Goal: Information Seeking & Learning: Learn about a topic

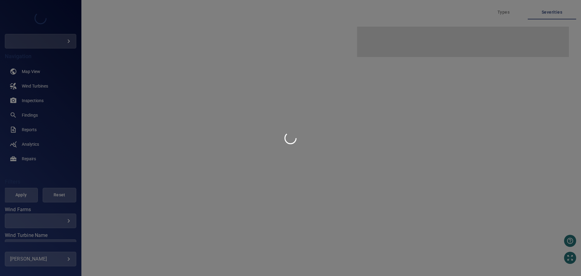
type input "***"
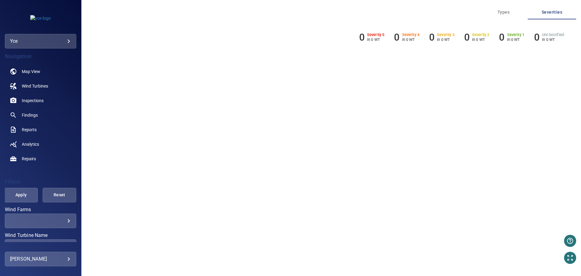
click at [64, 39] on body "**********" at bounding box center [290, 138] width 581 height 276
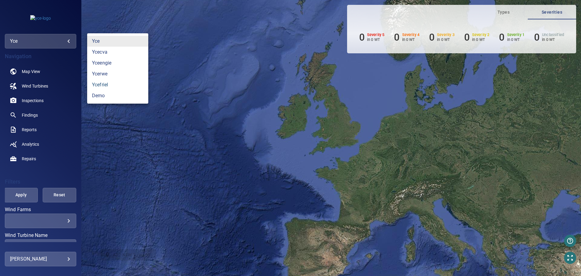
click at [115, 84] on link "ycefriel" at bounding box center [117, 84] width 61 height 11
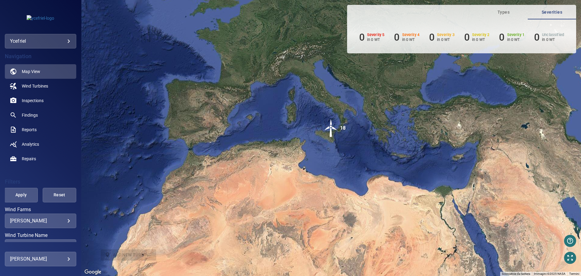
click at [65, 220] on body "**********" at bounding box center [290, 138] width 581 height 276
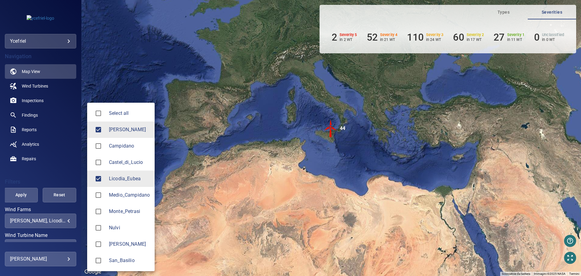
type input "**********"
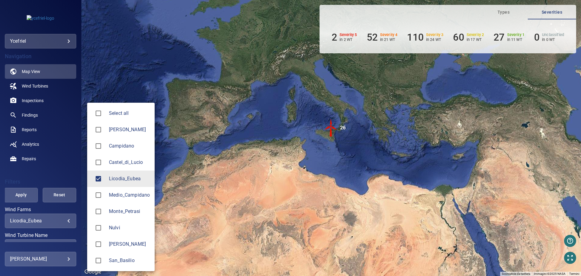
drag, startPoint x: 79, startPoint y: 175, endPoint x: 79, endPoint y: 181, distance: 6.1
click at [79, 181] on div at bounding box center [290, 138] width 581 height 276
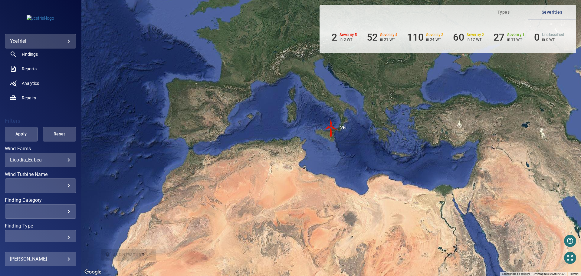
scroll to position [73, 0]
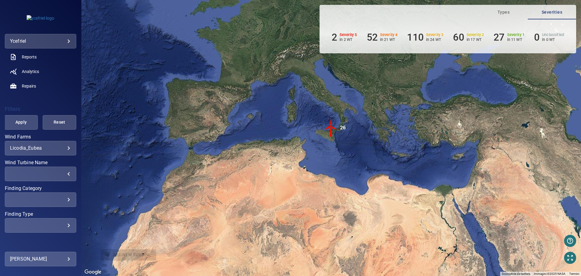
click at [65, 173] on div "​" at bounding box center [40, 174] width 61 height 6
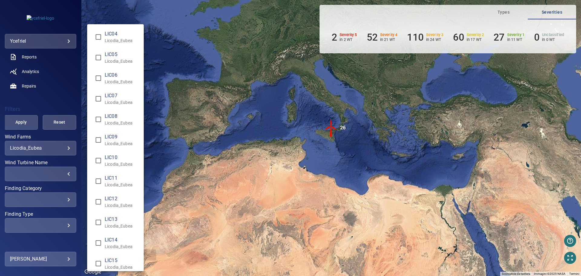
type input "**********"
click at [20, 125] on div "Wind Turbine Name" at bounding box center [290, 138] width 581 height 276
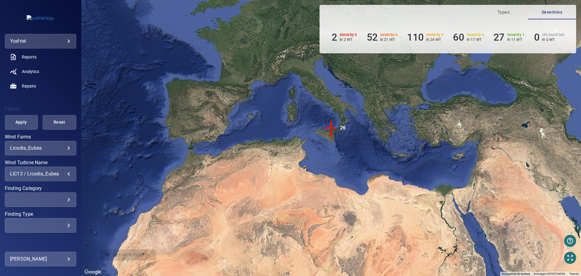
click at [20, 124] on span "Apply" at bounding box center [21, 122] width 18 height 8
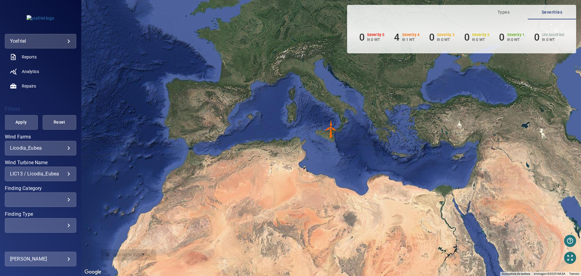
click at [331, 133] on img "LIC13" at bounding box center [331, 129] width 18 height 18
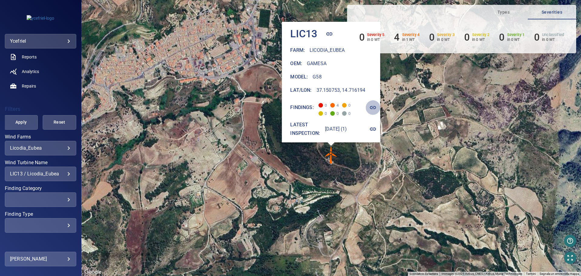
click at [376, 106] on icon "button" at bounding box center [373, 107] width 6 height 3
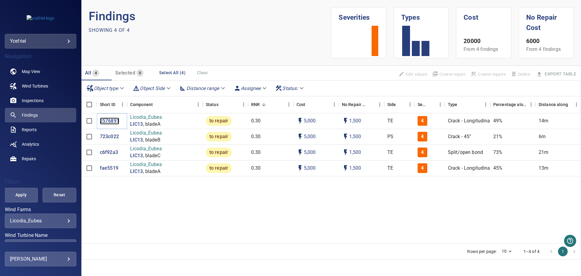
click at [107, 120] on p "2576891" at bounding box center [109, 120] width 19 height 7
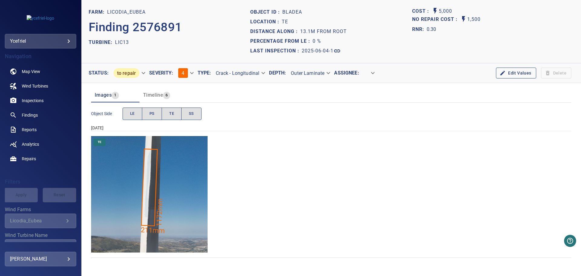
click at [151, 194] on img "Licodia_Eubea/LIC13/2025-06-04-1/2025-06-04-2/image8wp12.jpg" at bounding box center [149, 194] width 117 height 117
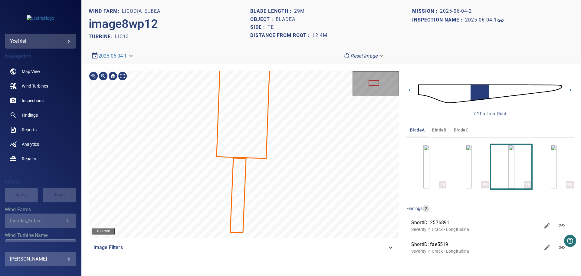
click at [238, 71] on div "Licodia_Eubea/LIC13/25768910-4c2d-11f0-a9ea-ad6066901402 Severity 4 Crack - Lon…" at bounding box center [244, 71] width 311 height 0
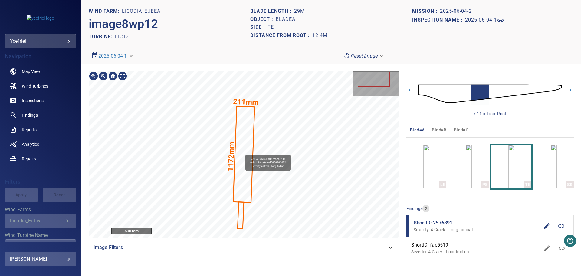
click at [243, 152] on icon at bounding box center [244, 154] width 21 height 95
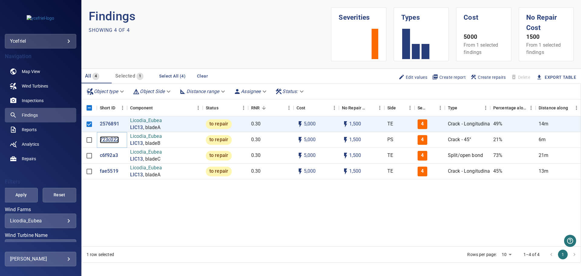
click at [113, 140] on p "723c022" at bounding box center [109, 139] width 19 height 7
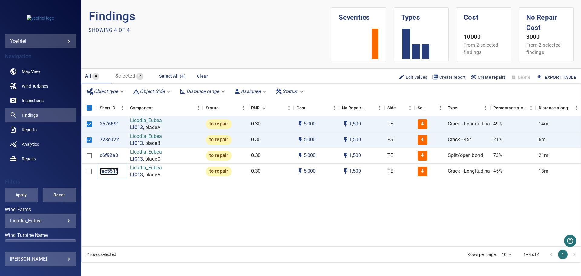
click at [108, 170] on p "fae5519" at bounding box center [109, 171] width 18 height 7
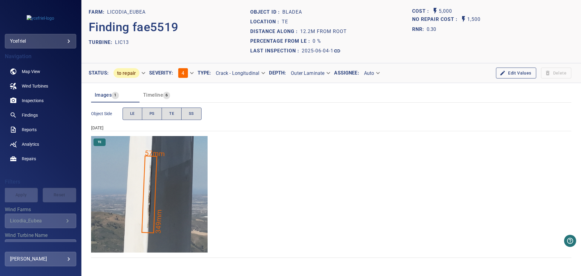
click at [155, 196] on img "Licodia_Eubea/LIC13/2025-06-04-1/2025-06-04-2/image8wp12.jpg" at bounding box center [149, 194] width 117 height 117
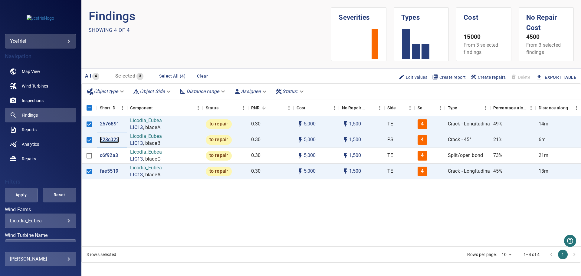
click at [110, 139] on p "723c022" at bounding box center [109, 139] width 19 height 7
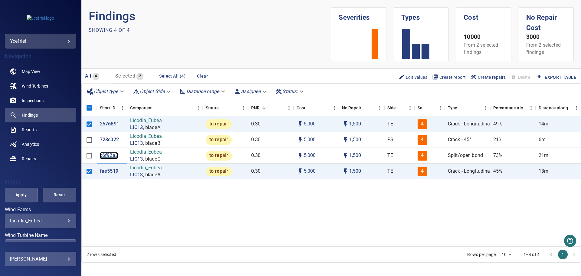
click at [108, 155] on p "c6f92a3" at bounding box center [109, 155] width 18 height 7
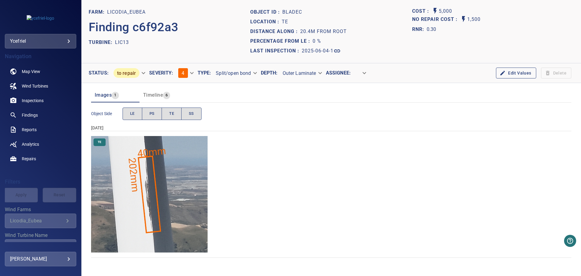
click at [151, 200] on img "Licodia_Eubea/LIC13/2025-06-04-1/2025-06-04-3/image33wp41.jpg" at bounding box center [149, 194] width 117 height 117
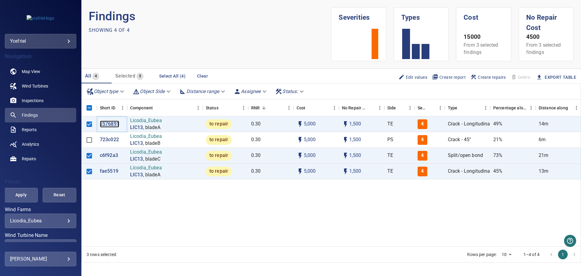
click at [111, 123] on p "2576891" at bounding box center [109, 123] width 19 height 7
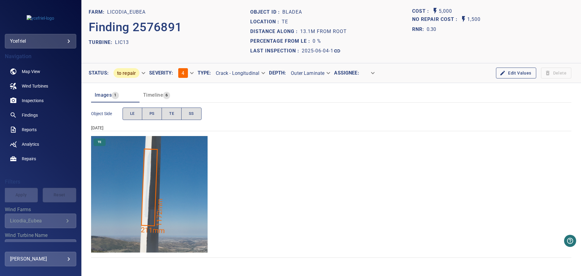
drag, startPoint x: 242, startPoint y: 173, endPoint x: 274, endPoint y: 217, distance: 54.0
click at [274, 217] on div "TE" at bounding box center [331, 194] width 480 height 117
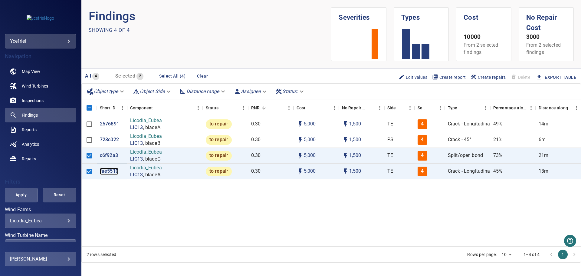
click at [110, 170] on p "fae5519" at bounding box center [109, 171] width 18 height 7
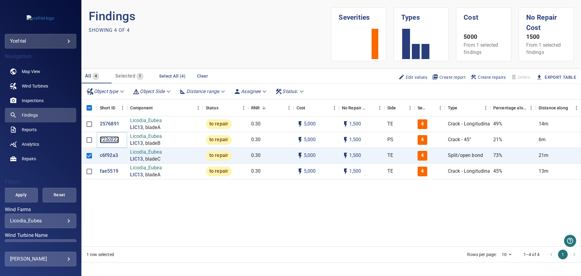
click at [107, 140] on p "723c022" at bounding box center [109, 139] width 19 height 7
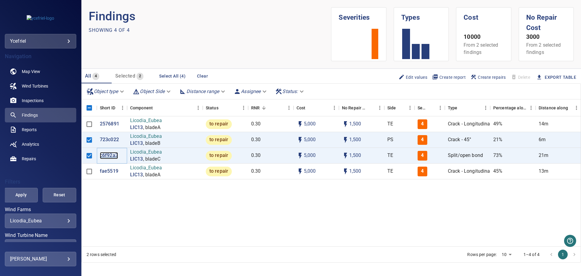
click at [107, 156] on p "c6f92a3" at bounding box center [109, 155] width 18 height 7
